Goal: Information Seeking & Learning: Learn about a topic

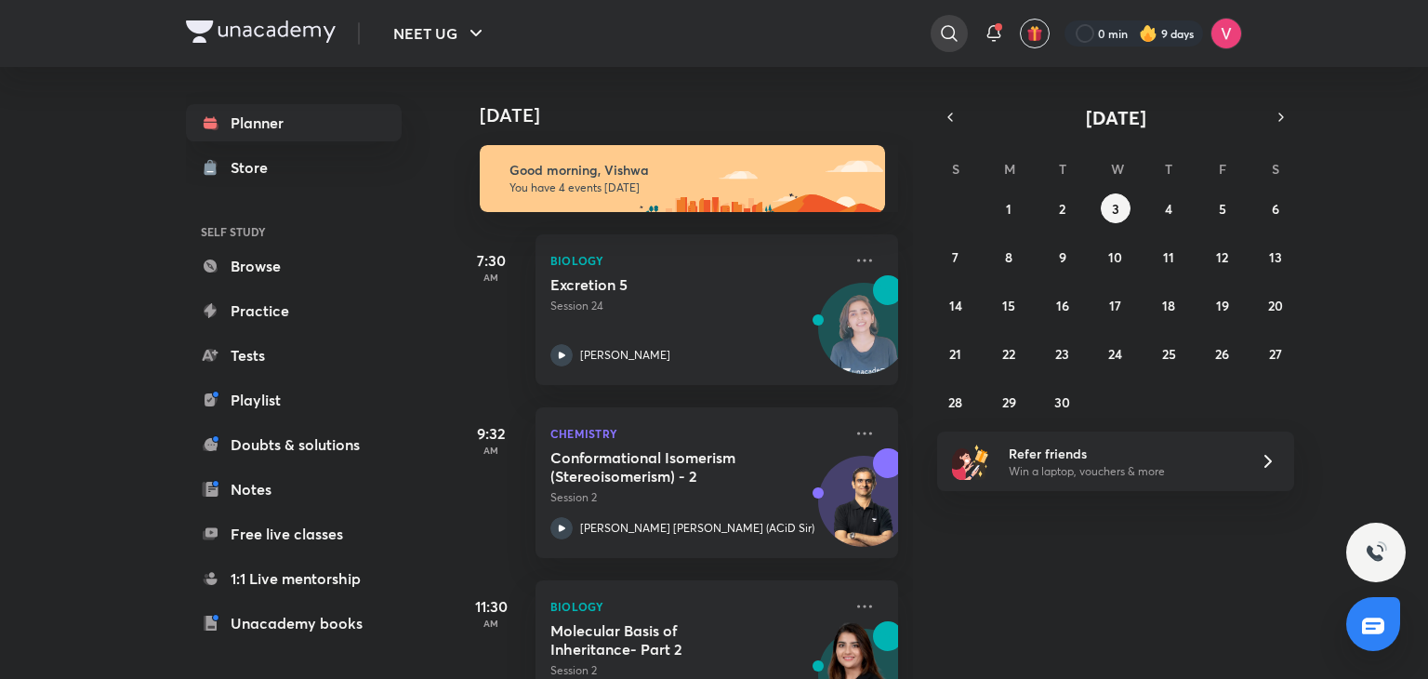
click at [946, 41] on icon at bounding box center [949, 33] width 22 height 22
type input "b"
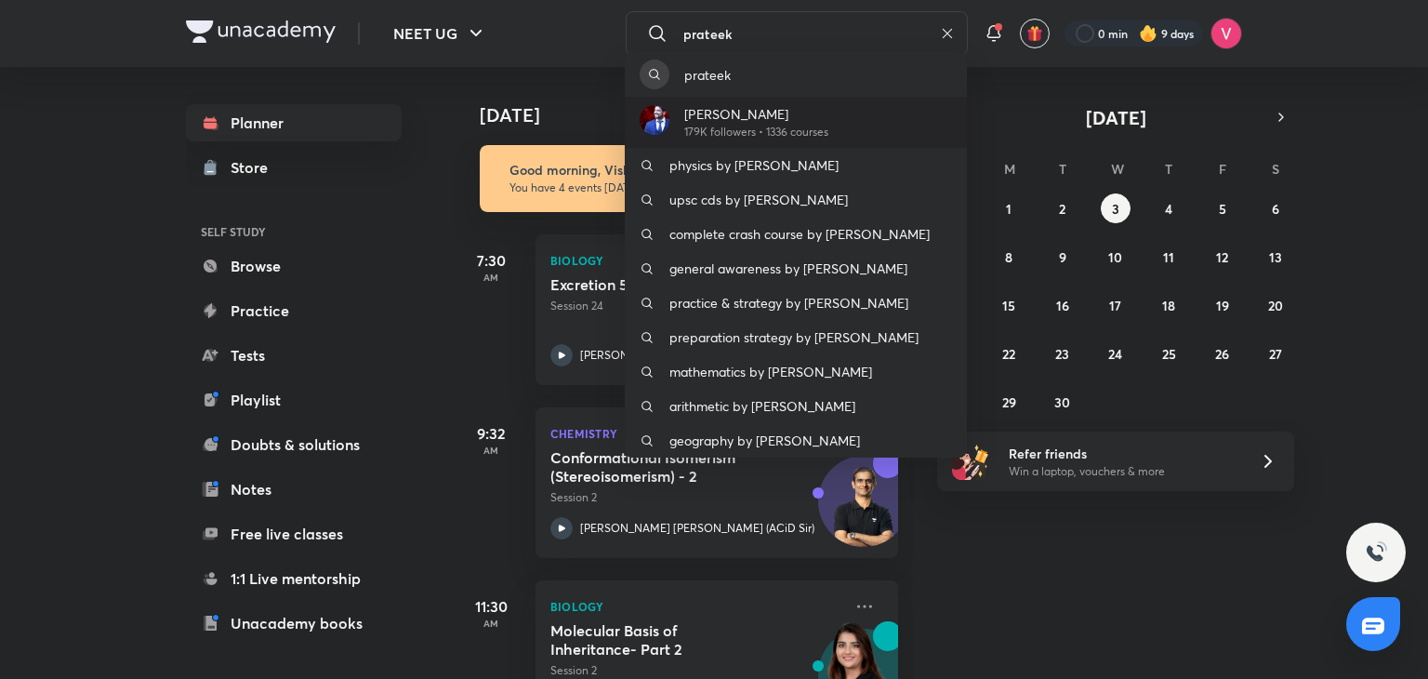
type input "prateek"
click at [766, 113] on p "[PERSON_NAME]" at bounding box center [756, 114] width 144 height 20
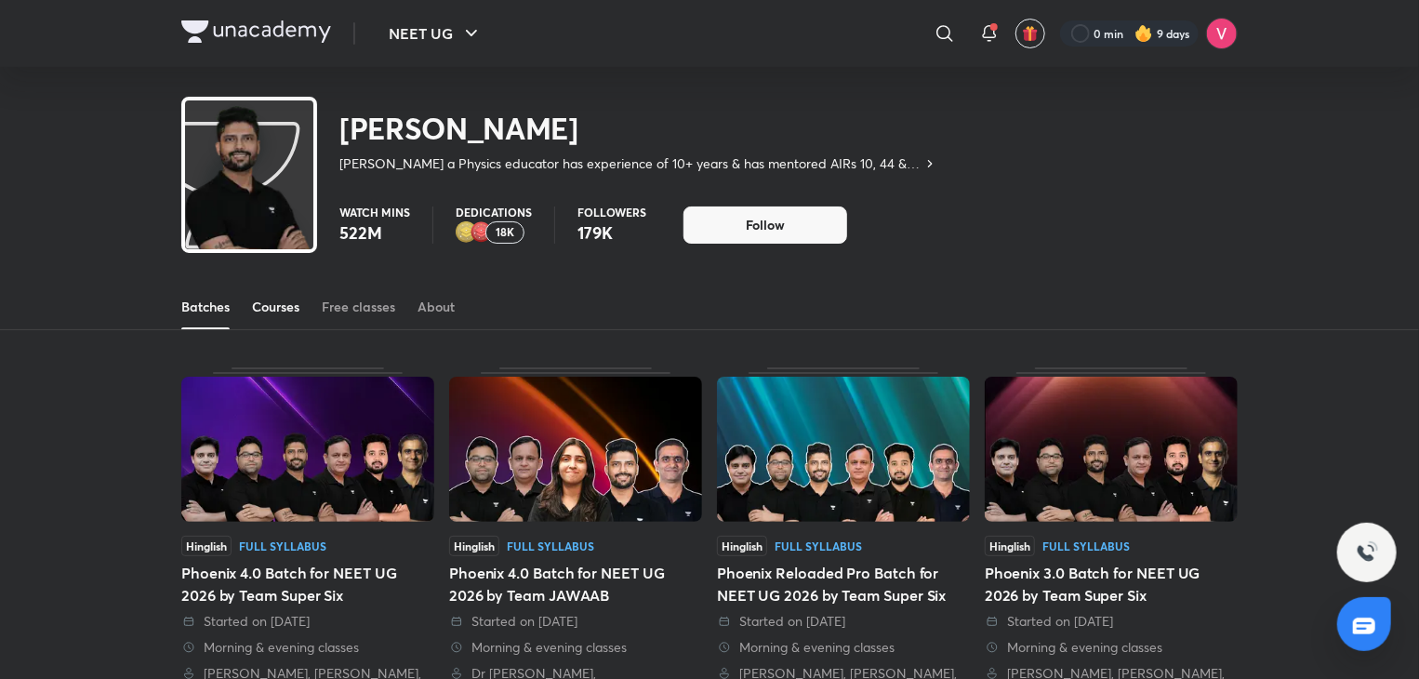
click at [289, 310] on div "Courses" at bounding box center [275, 307] width 47 height 19
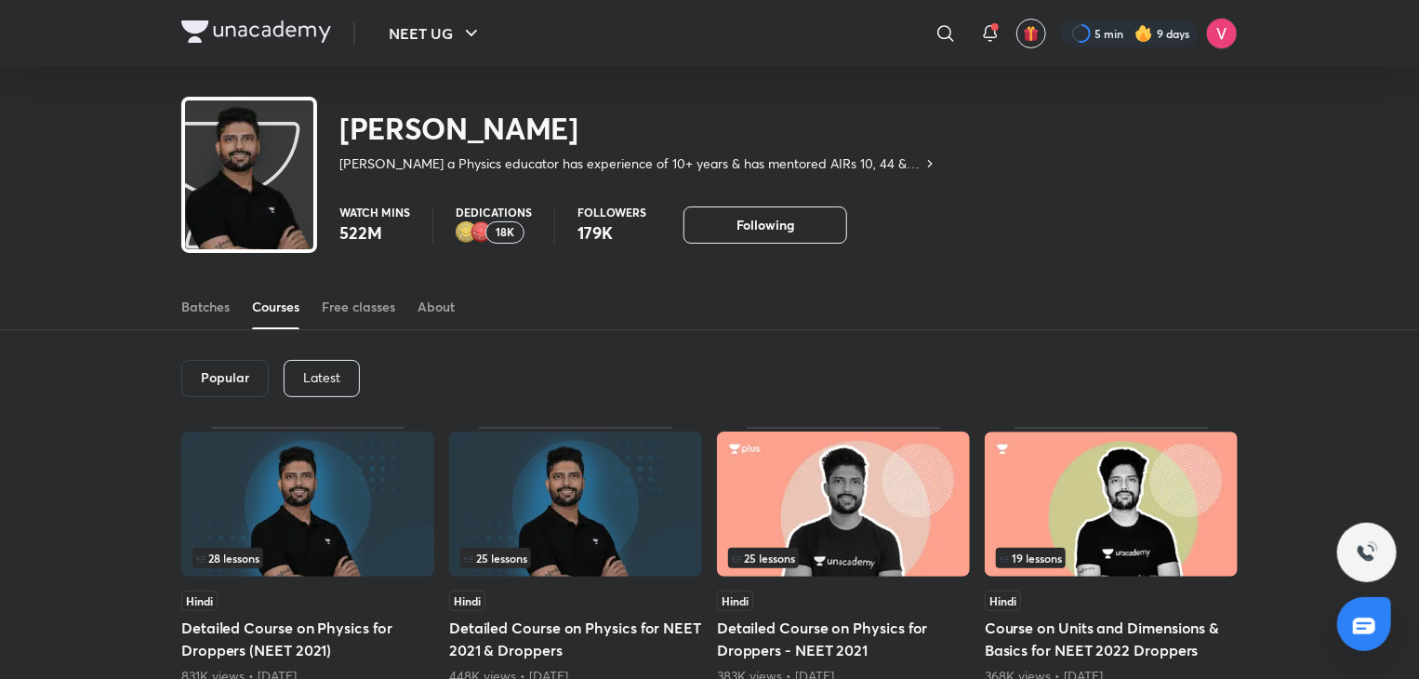
click at [353, 369] on div "Latest" at bounding box center [322, 378] width 76 height 37
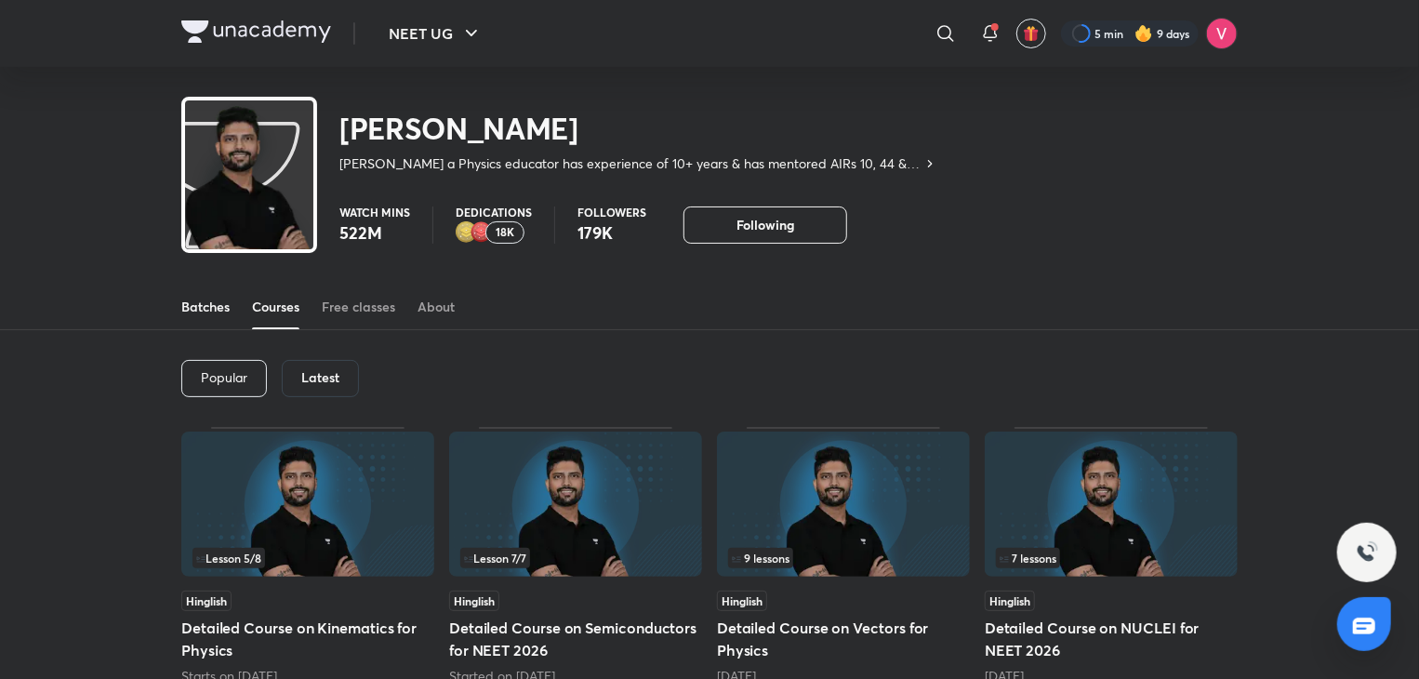
click at [219, 317] on link "Batches" at bounding box center [205, 307] width 48 height 45
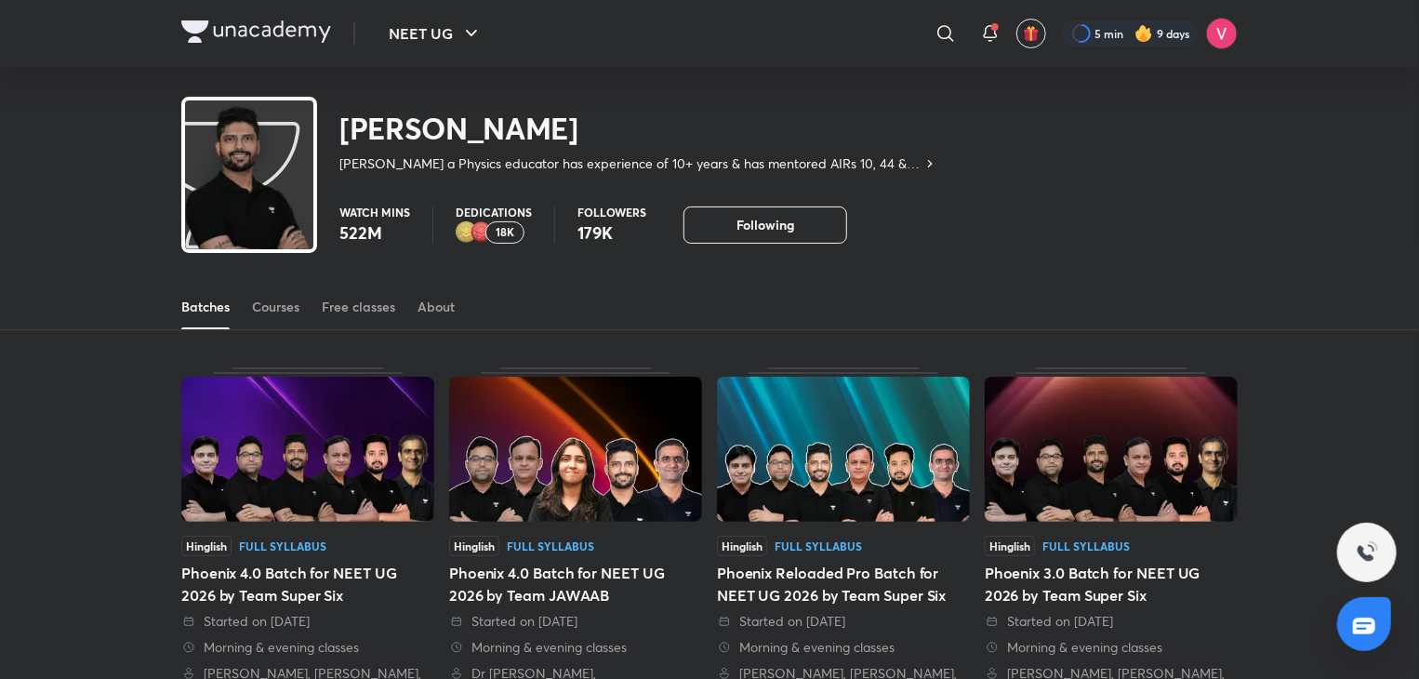
click at [251, 317] on div "Batches Courses Free classes About" at bounding box center [709, 307] width 1056 height 45
click at [291, 310] on div "Courses" at bounding box center [275, 307] width 47 height 19
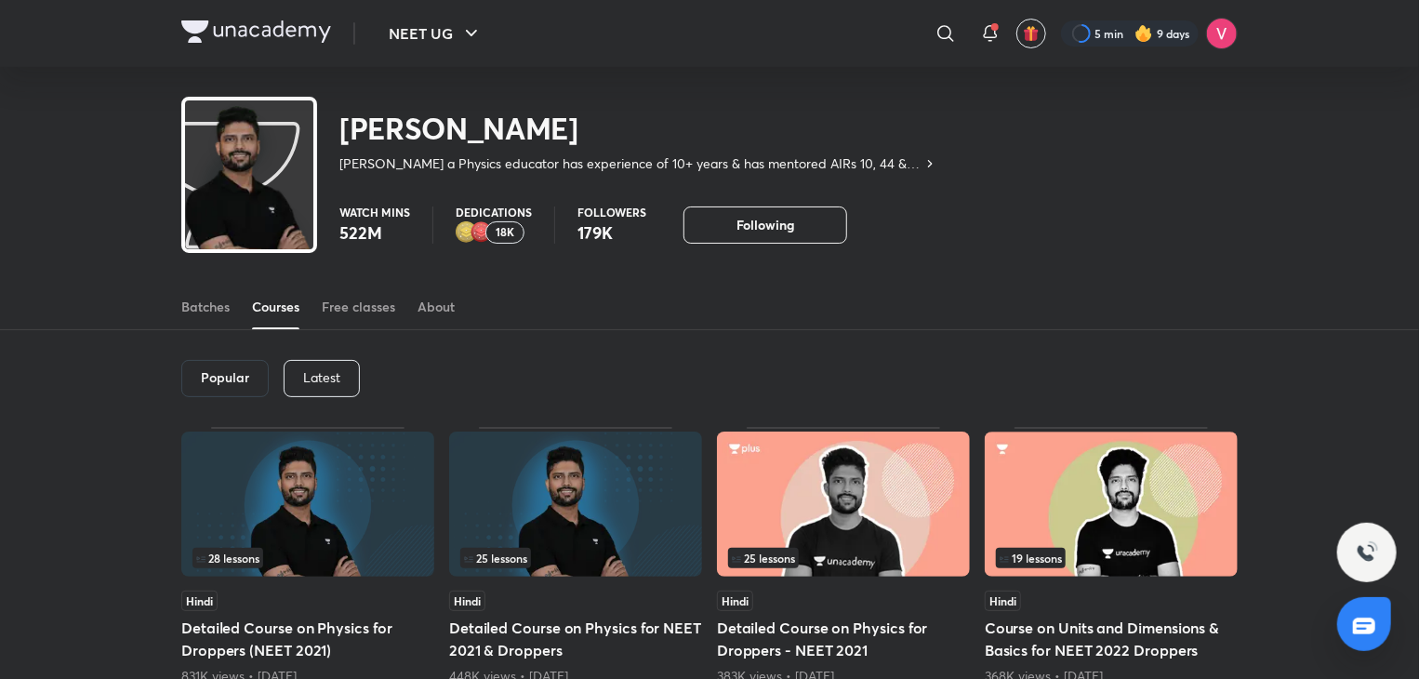
click at [343, 362] on div "Latest" at bounding box center [322, 378] width 76 height 37
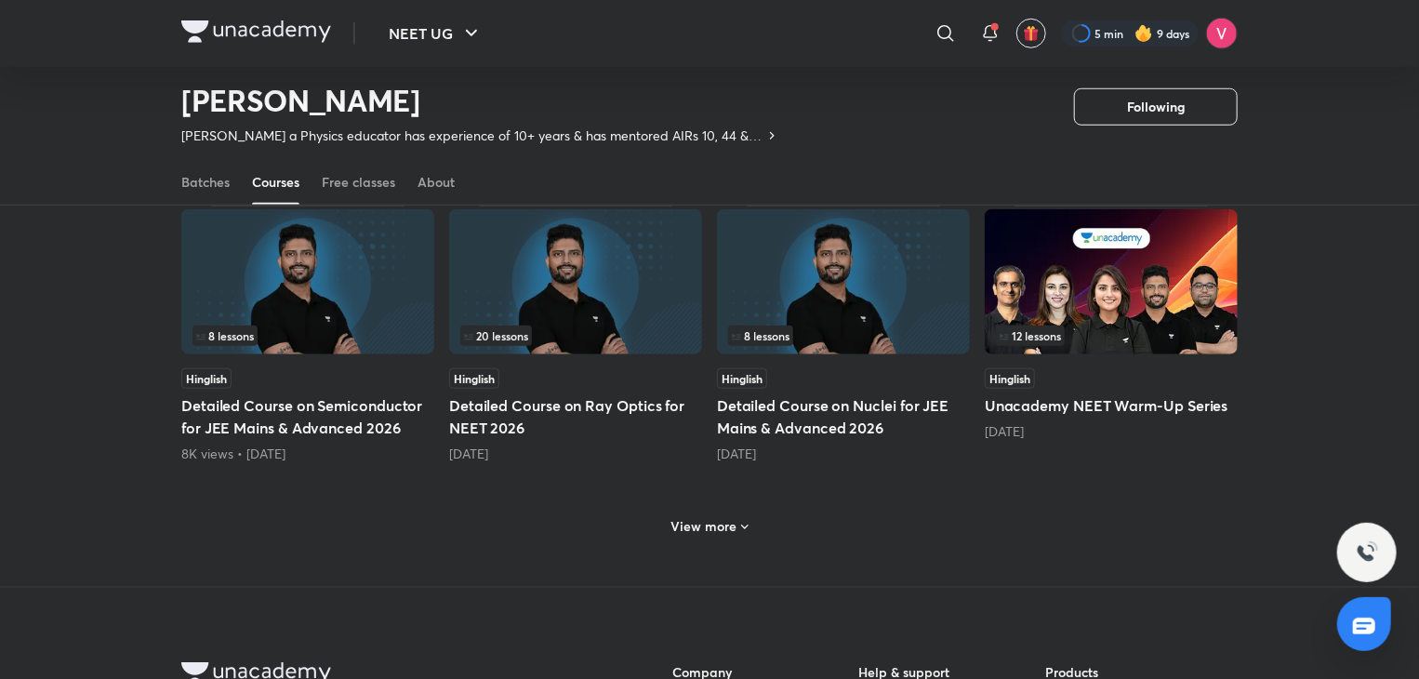
scroll to position [804, 0]
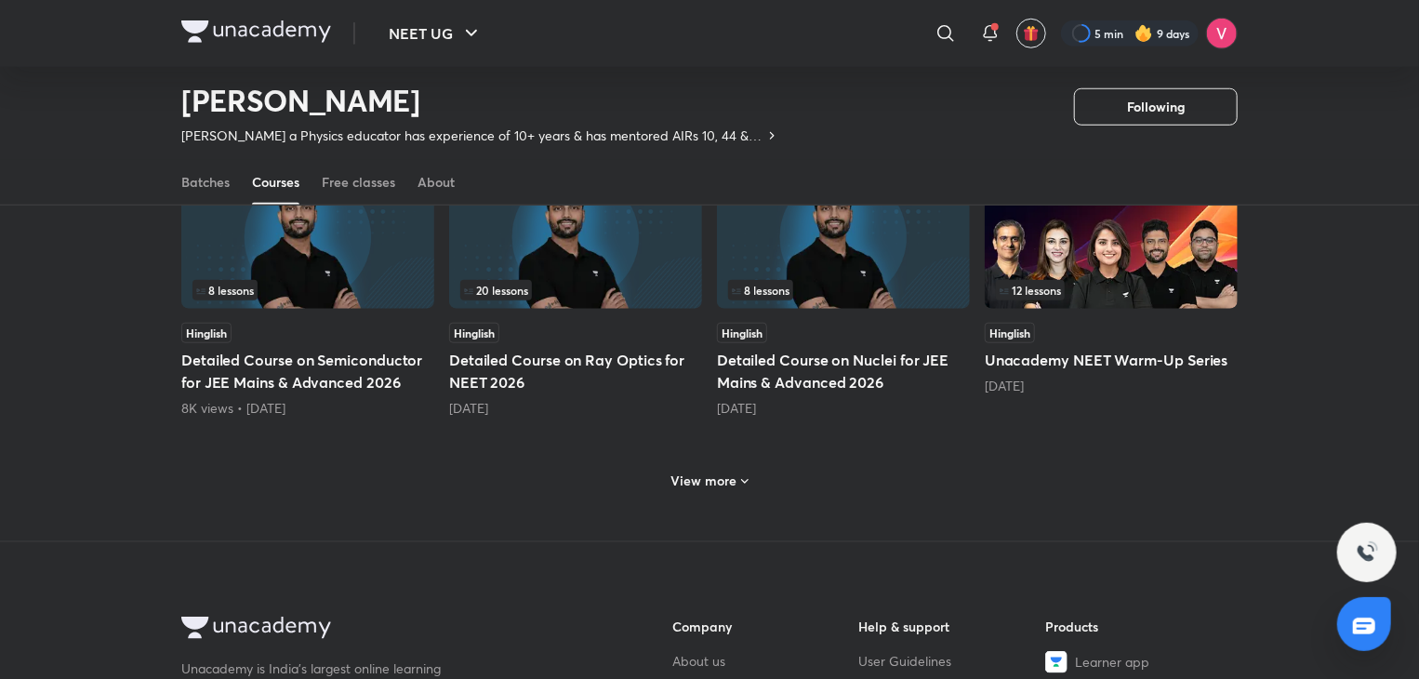
click at [699, 484] on h6 "View more" at bounding box center [704, 480] width 66 height 19
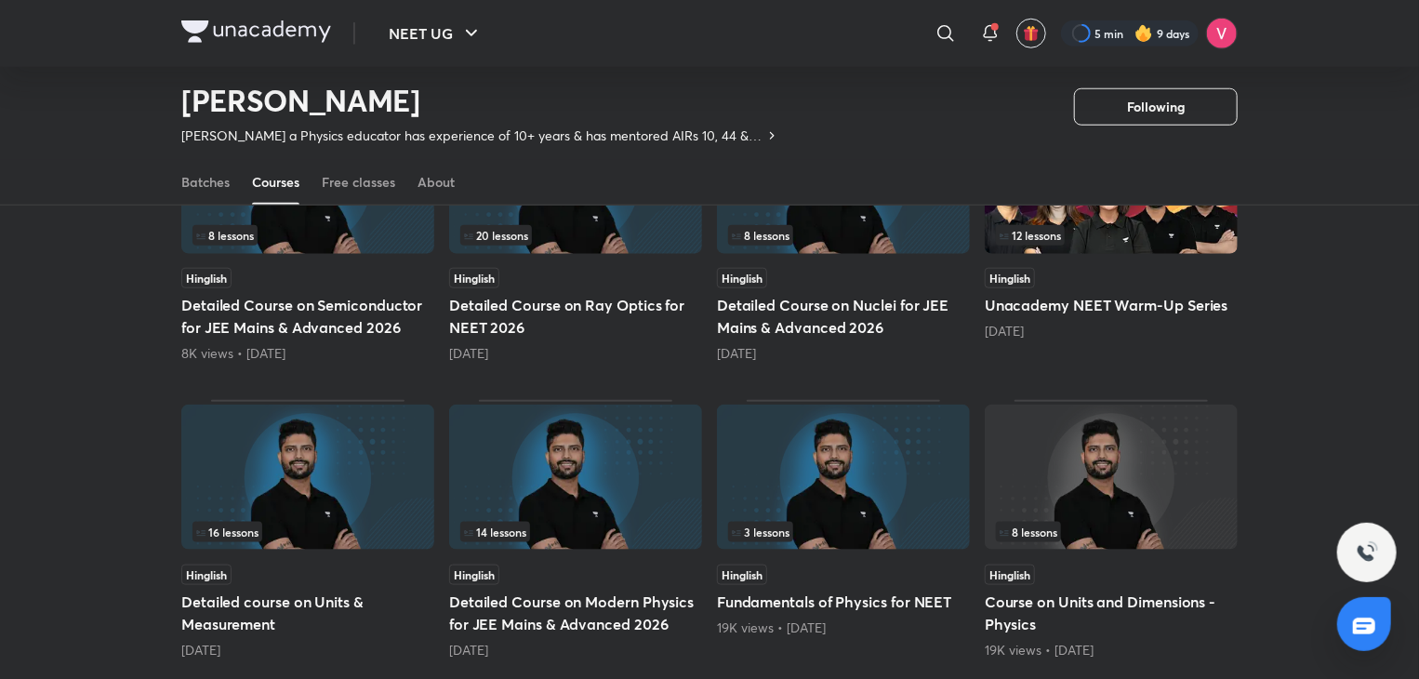
scroll to position [882, 0]
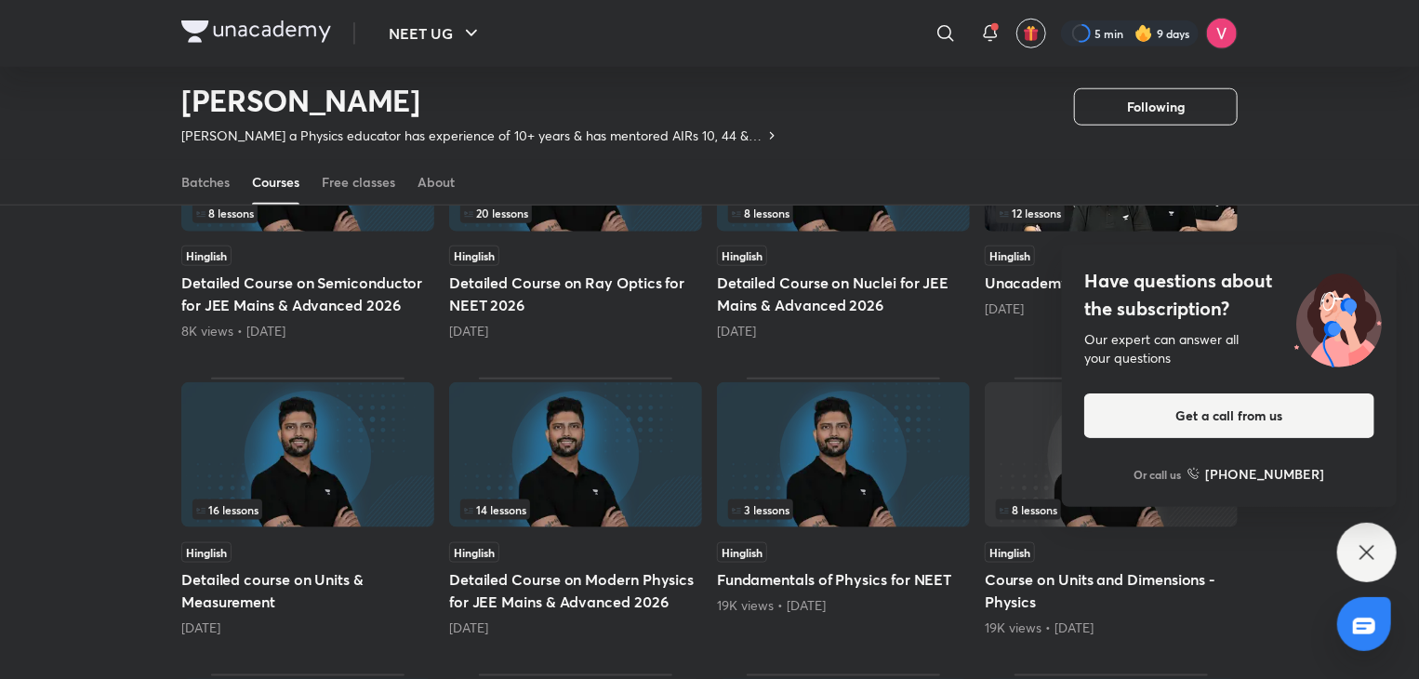
click at [1367, 566] on div "Have questions about the subscription? Our expert can answer all your questions…" at bounding box center [1367, 553] width 60 height 60
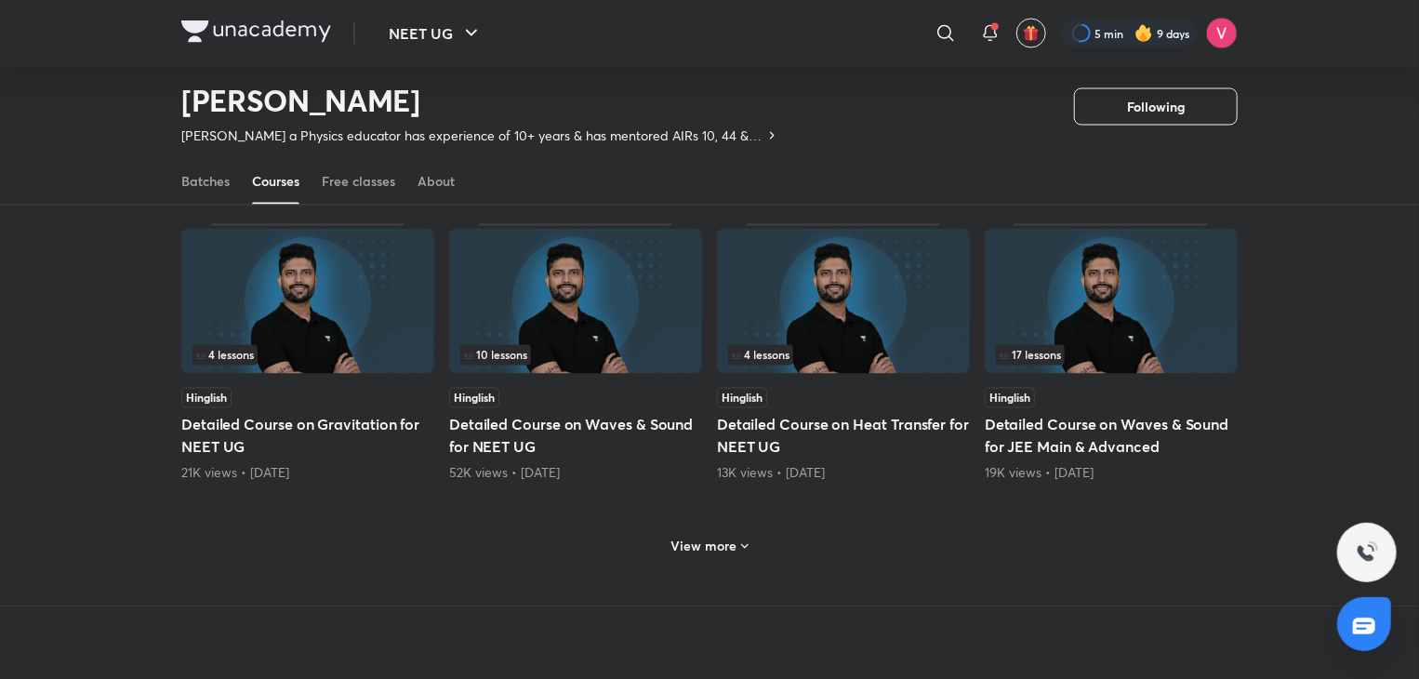
scroll to position [1631, 0]
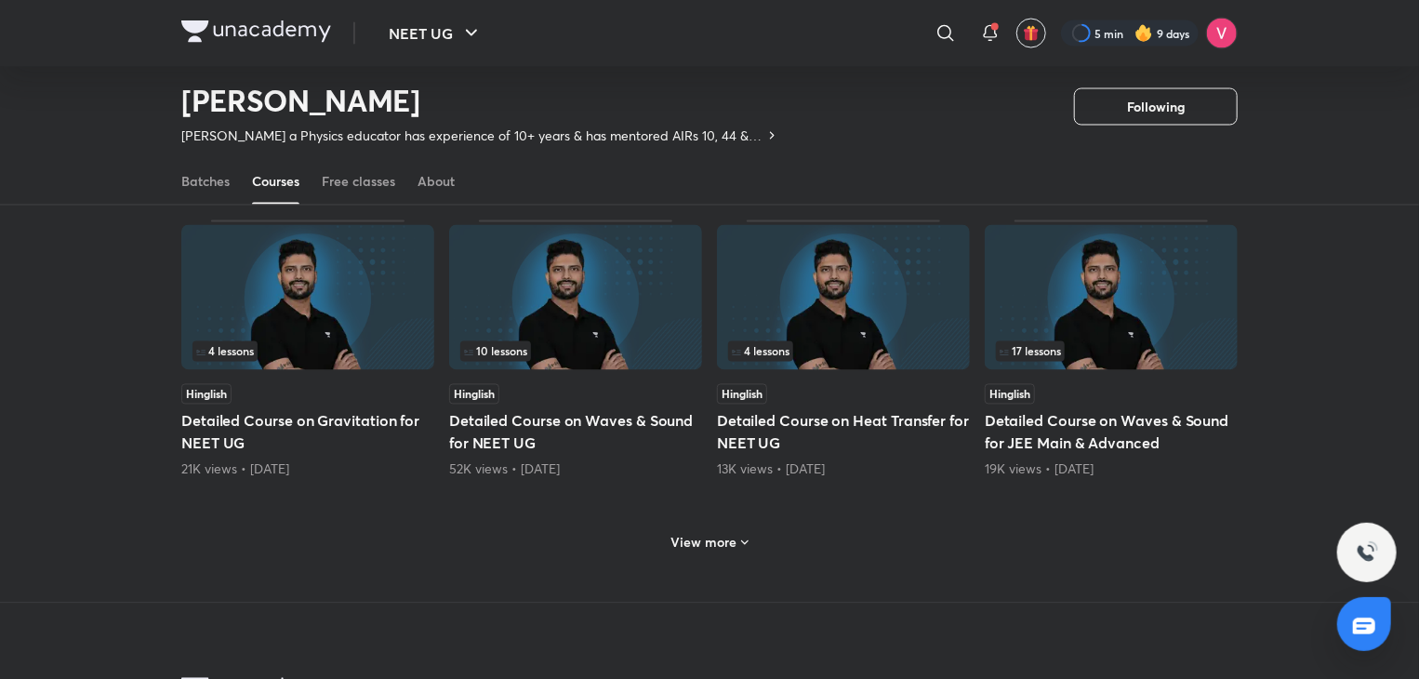
click at [745, 542] on icon at bounding box center [744, 543] width 15 height 15
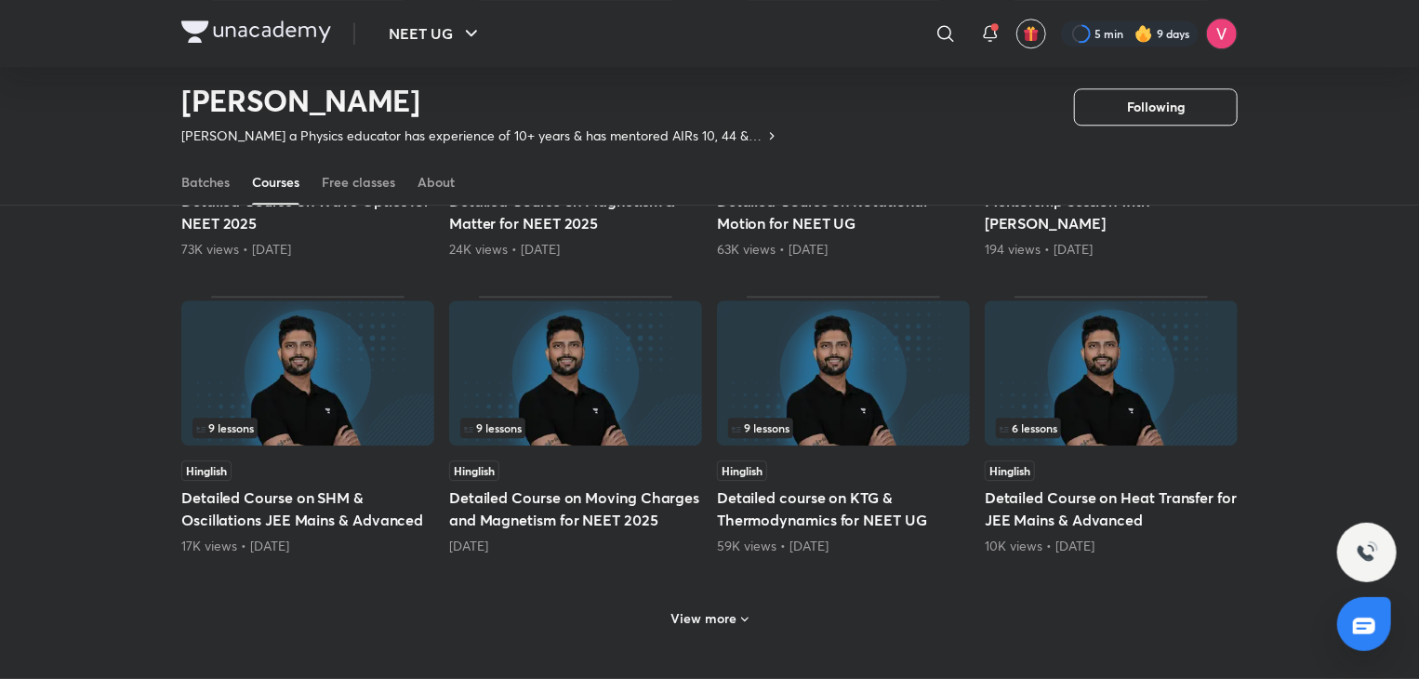
scroll to position [2631, 0]
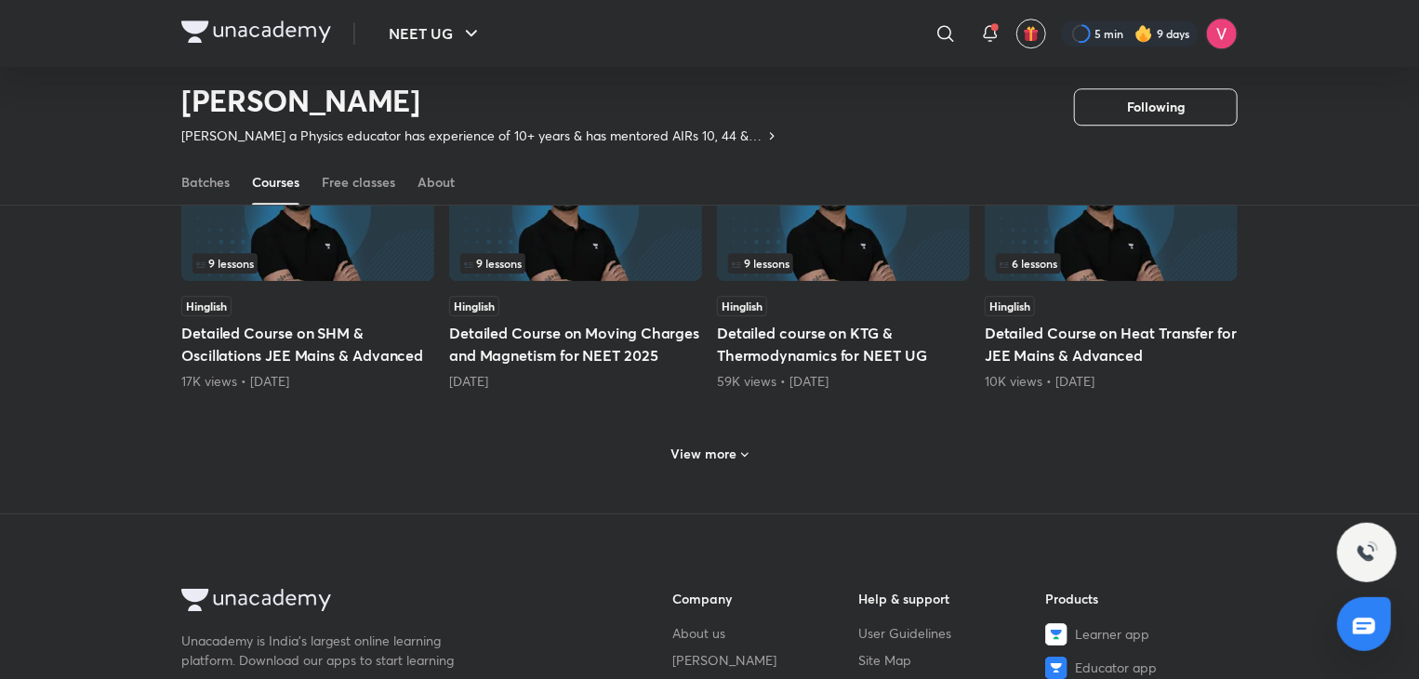
click at [721, 446] on h6 "View more" at bounding box center [704, 453] width 66 height 19
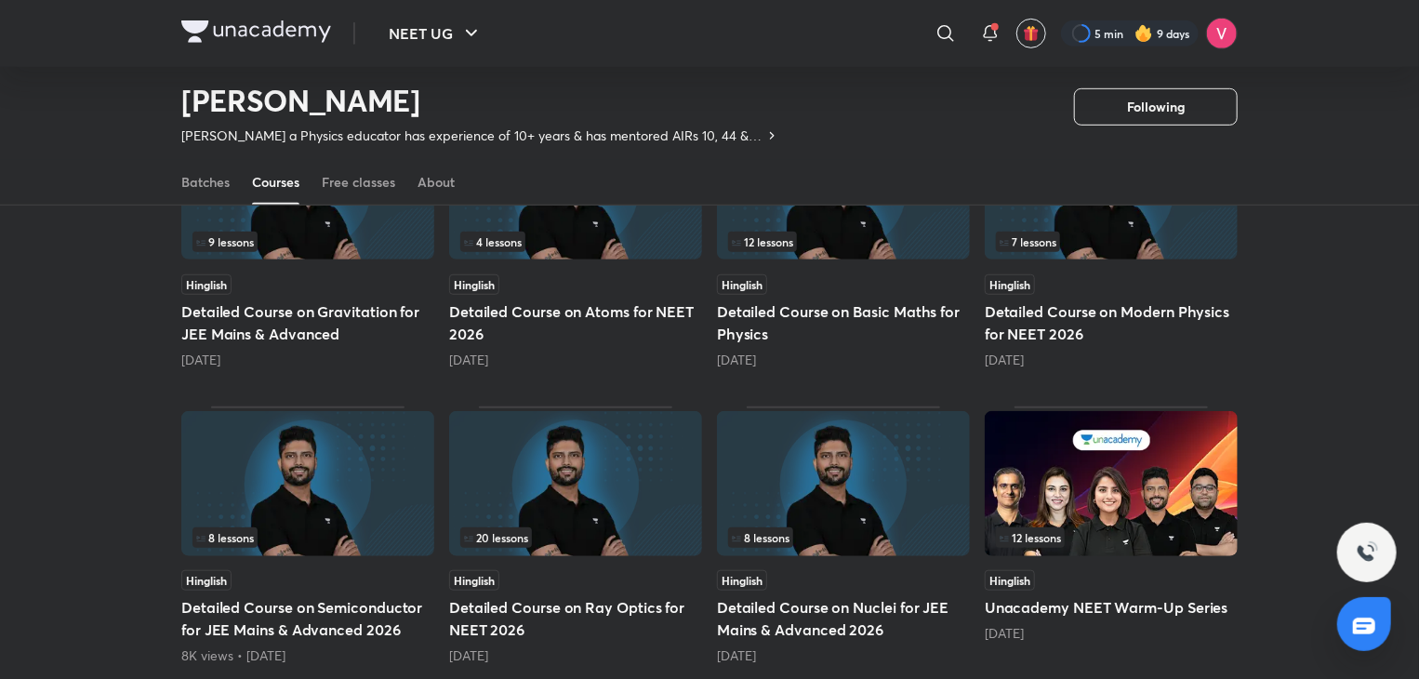
scroll to position [413, 0]
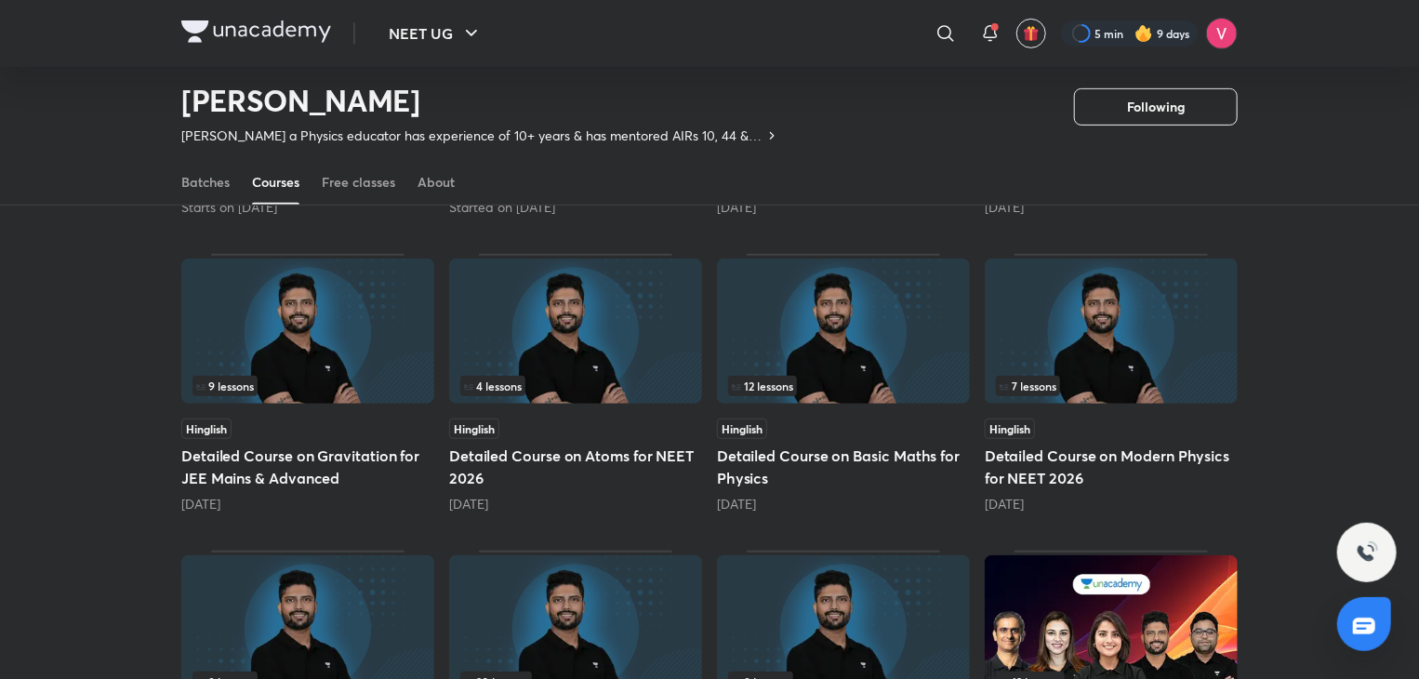
click at [879, 444] on h5 "Detailed Course on Basic Maths for Physics" at bounding box center [843, 466] width 253 height 45
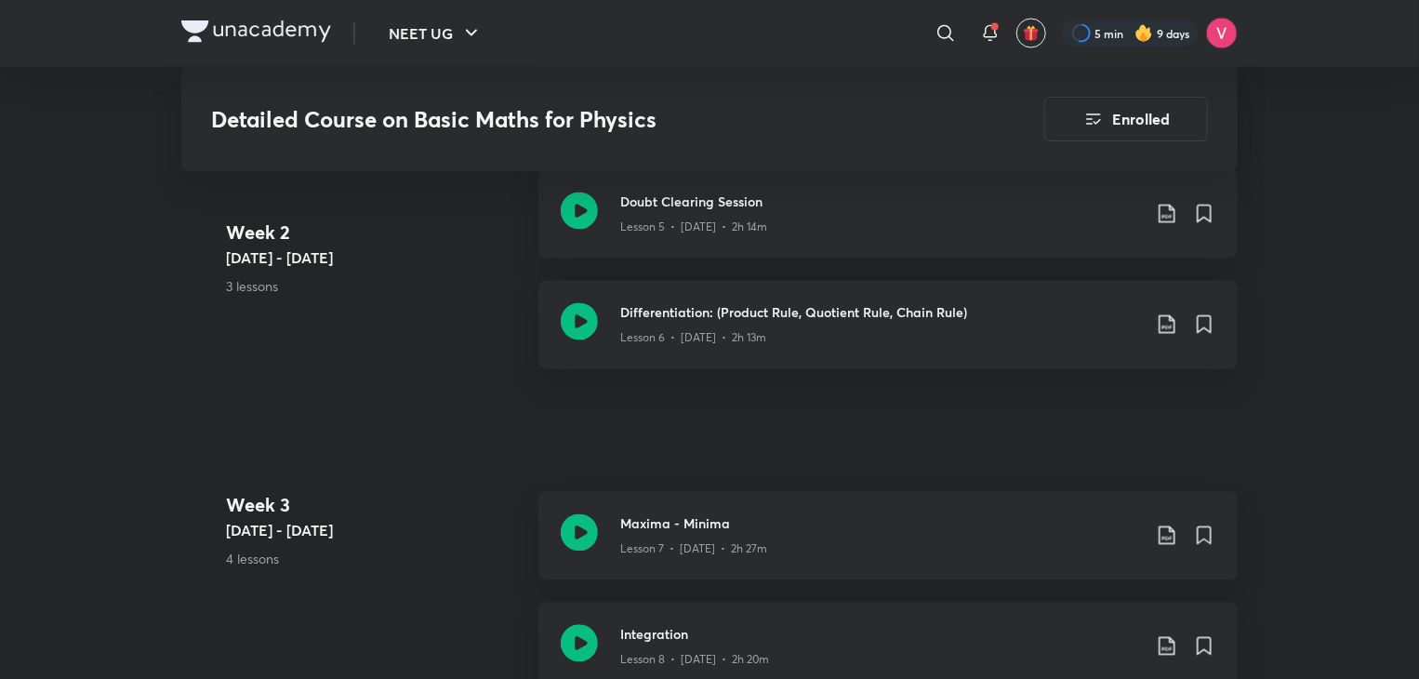
scroll to position [1659, 0]
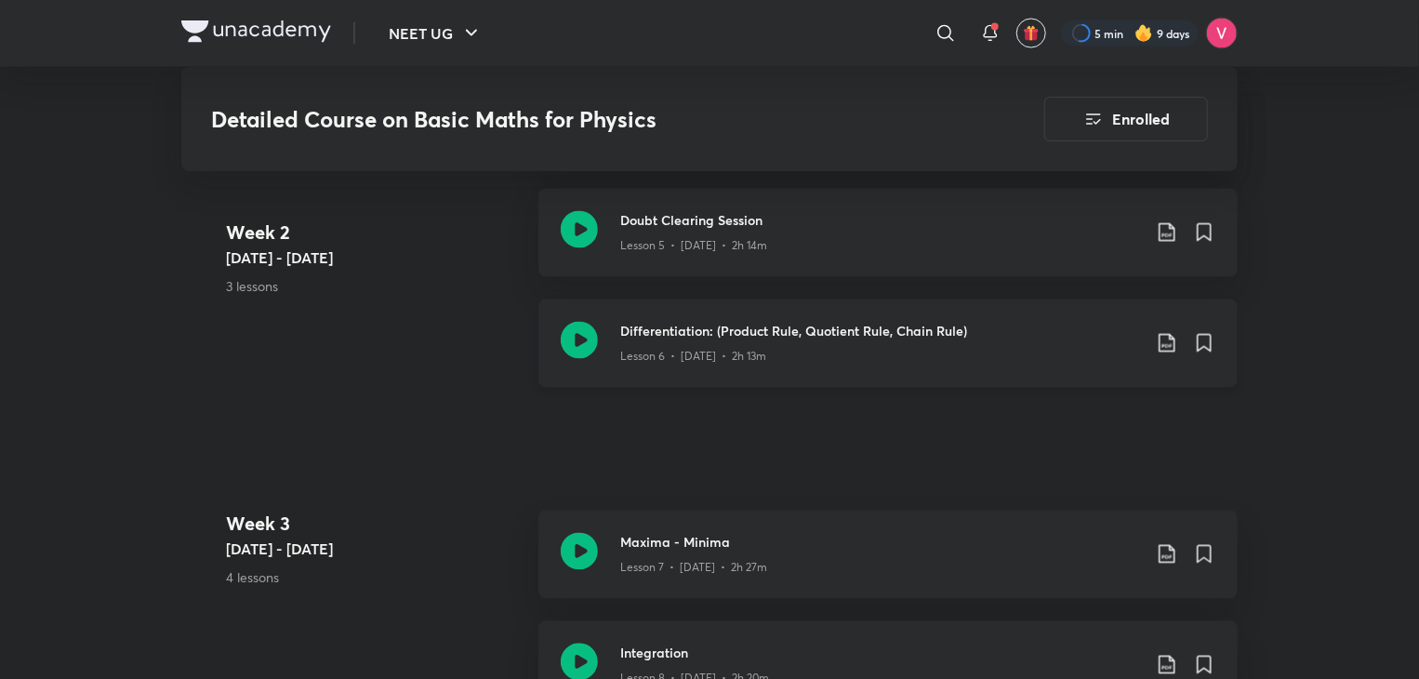
click at [1160, 332] on icon at bounding box center [1167, 343] width 22 height 22
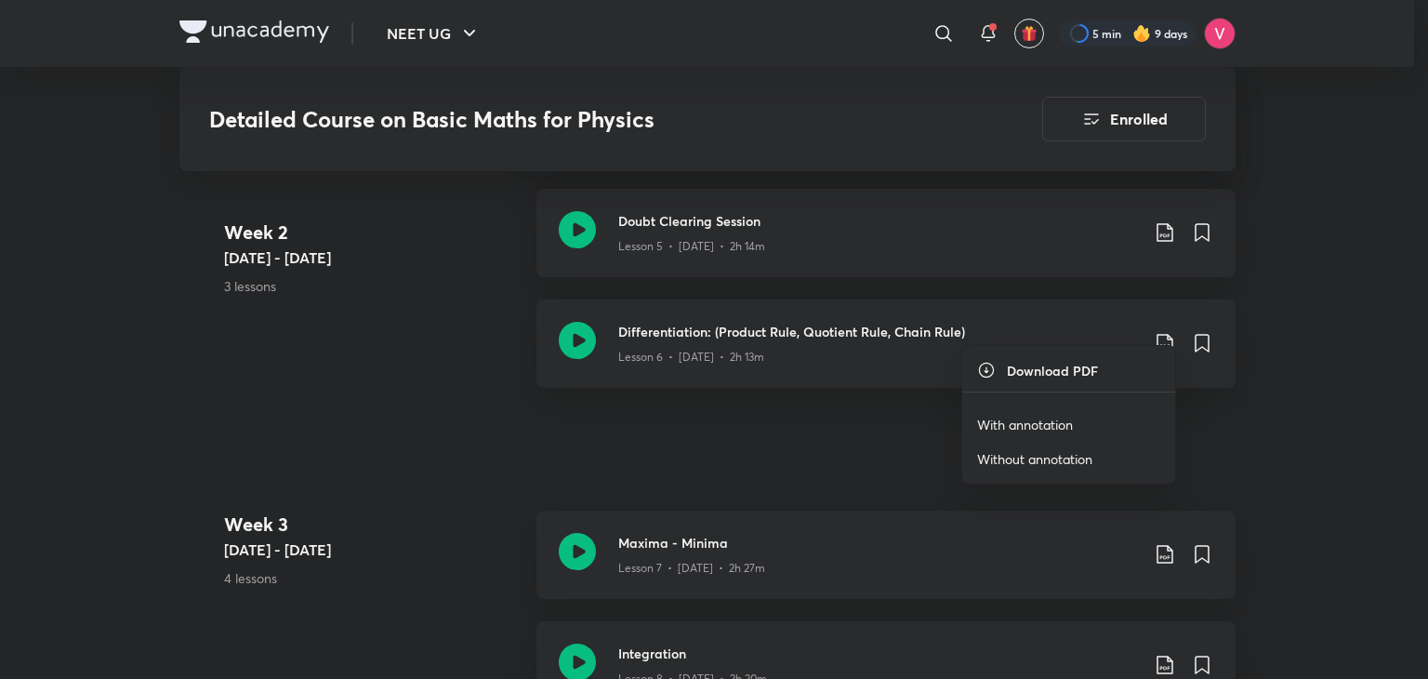
click at [1339, 272] on div at bounding box center [714, 339] width 1428 height 679
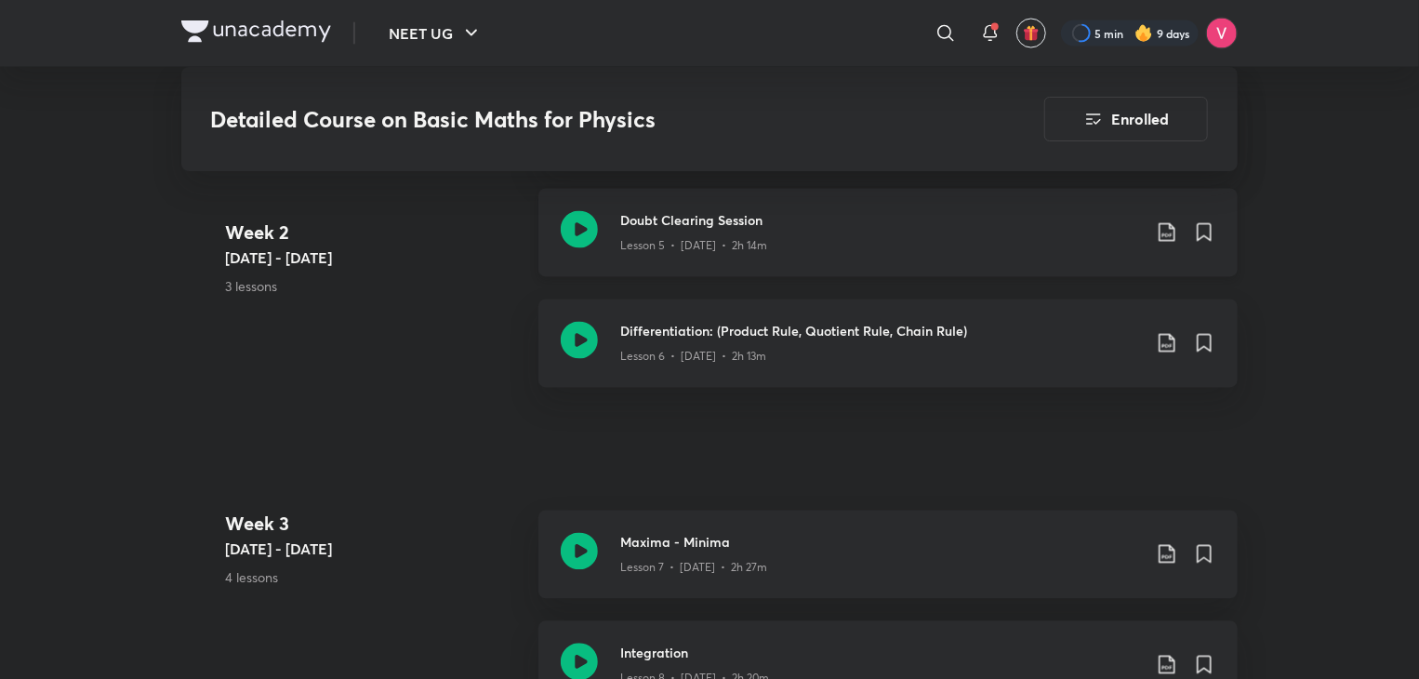
click at [1164, 221] on icon at bounding box center [1167, 232] width 22 height 22
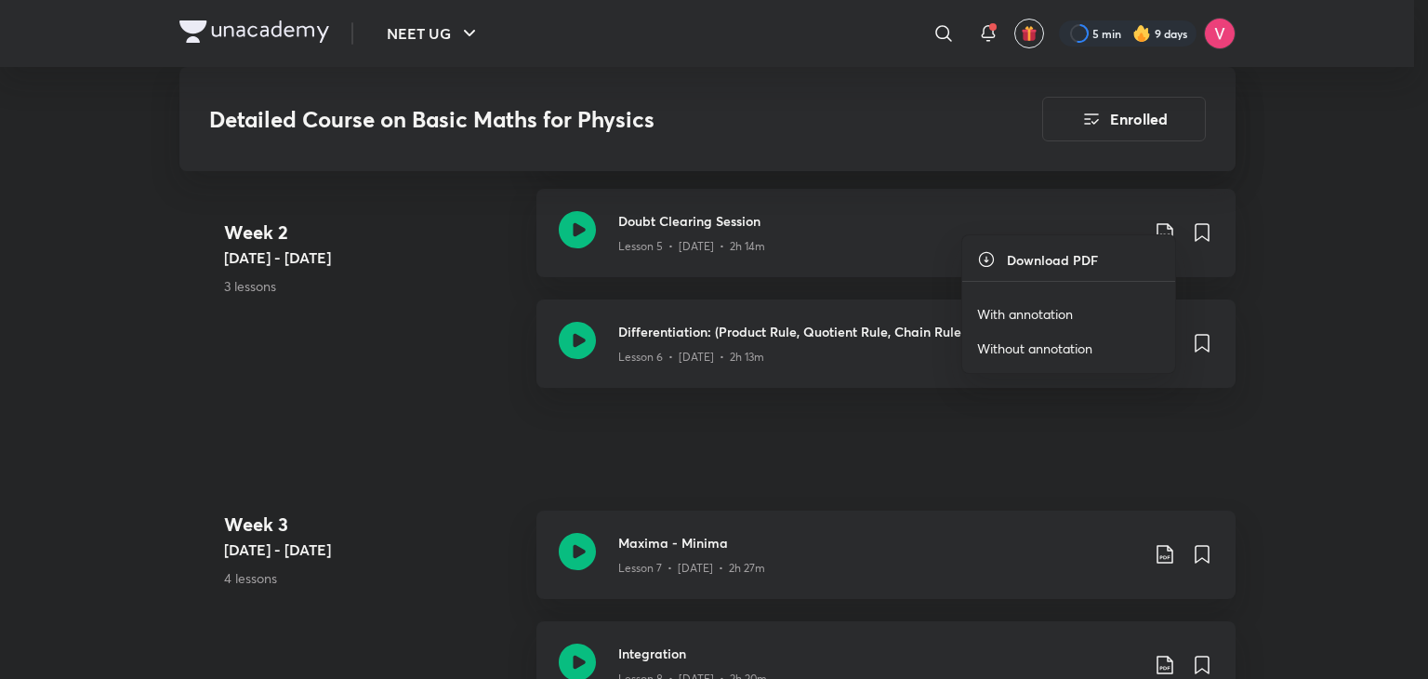
click at [1068, 309] on p "With annotation" at bounding box center [1025, 314] width 96 height 20
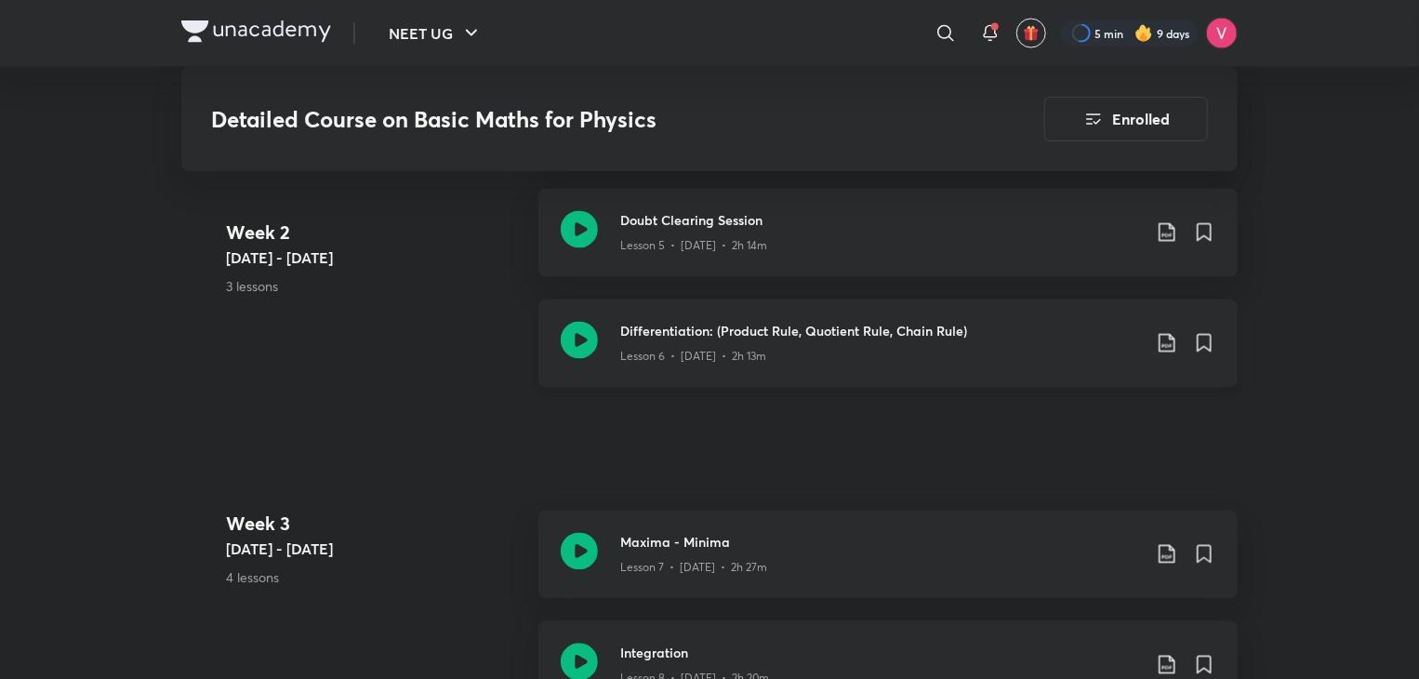
click at [1172, 334] on icon at bounding box center [1167, 343] width 16 height 19
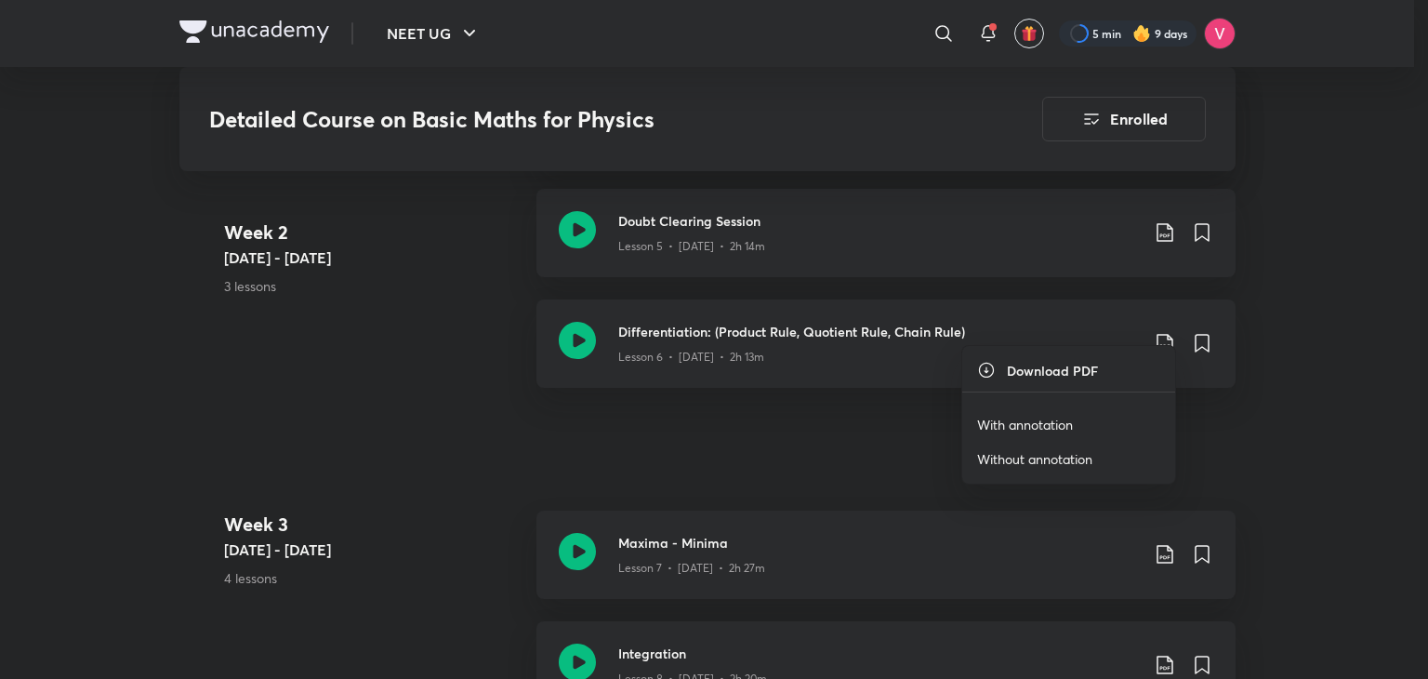
click at [1023, 424] on p "With annotation" at bounding box center [1025, 425] width 96 height 20
